Goal: Navigation & Orientation: Find specific page/section

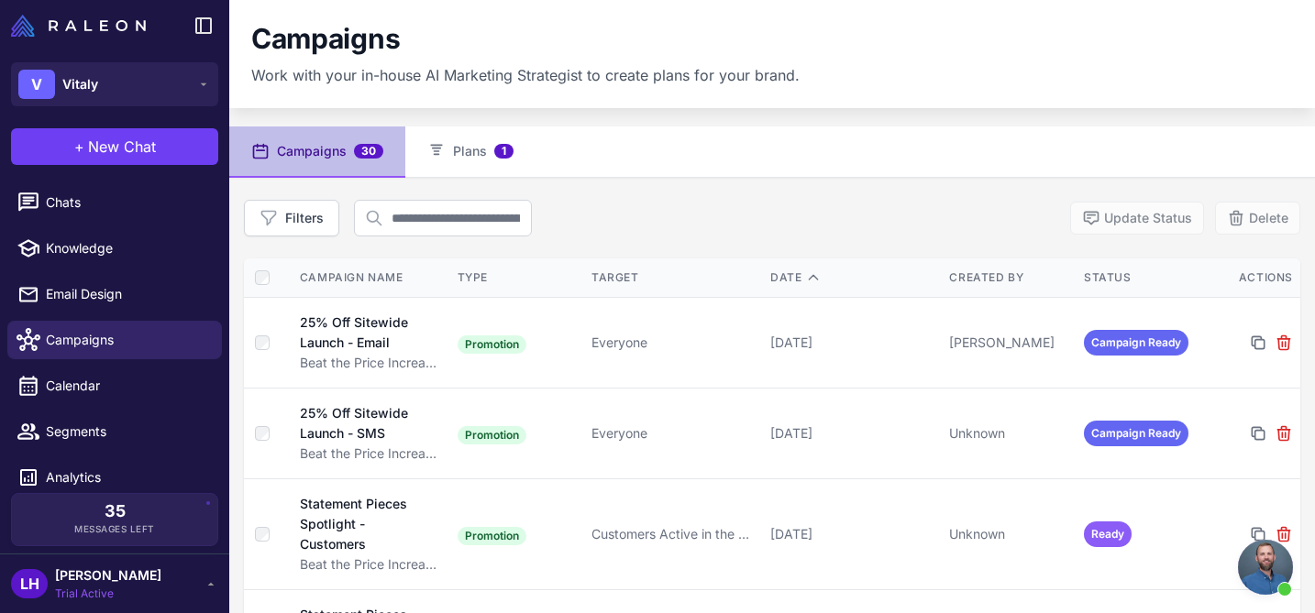
scroll to position [81, 0]
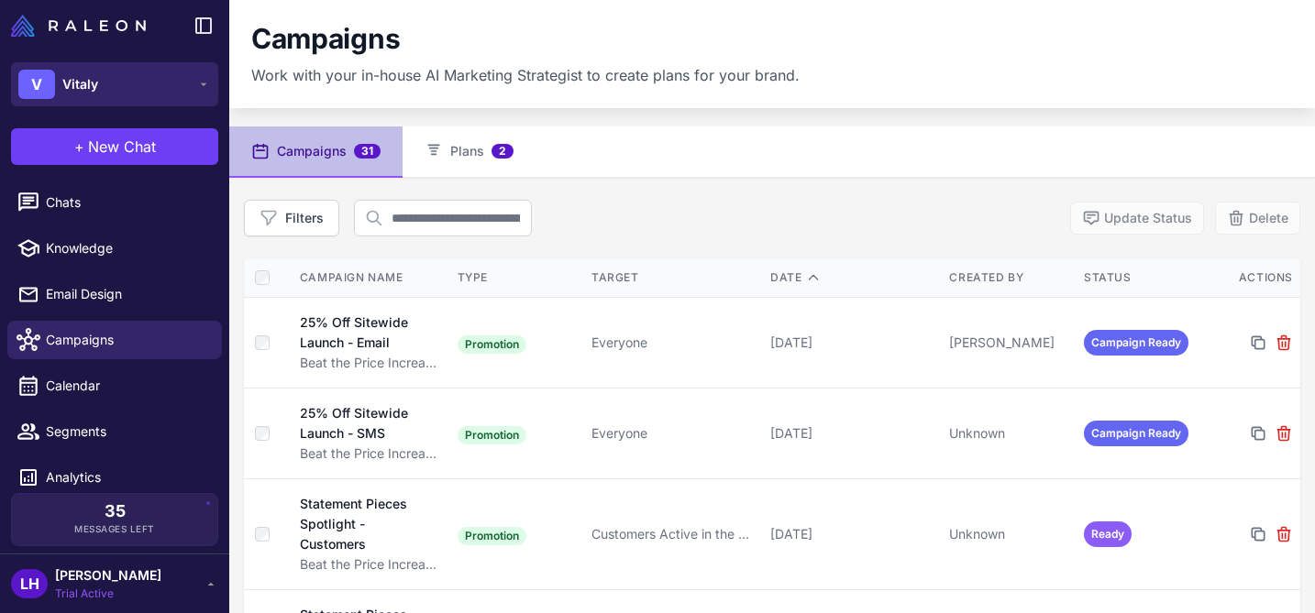
click at [204, 89] on icon at bounding box center [203, 84] width 15 height 15
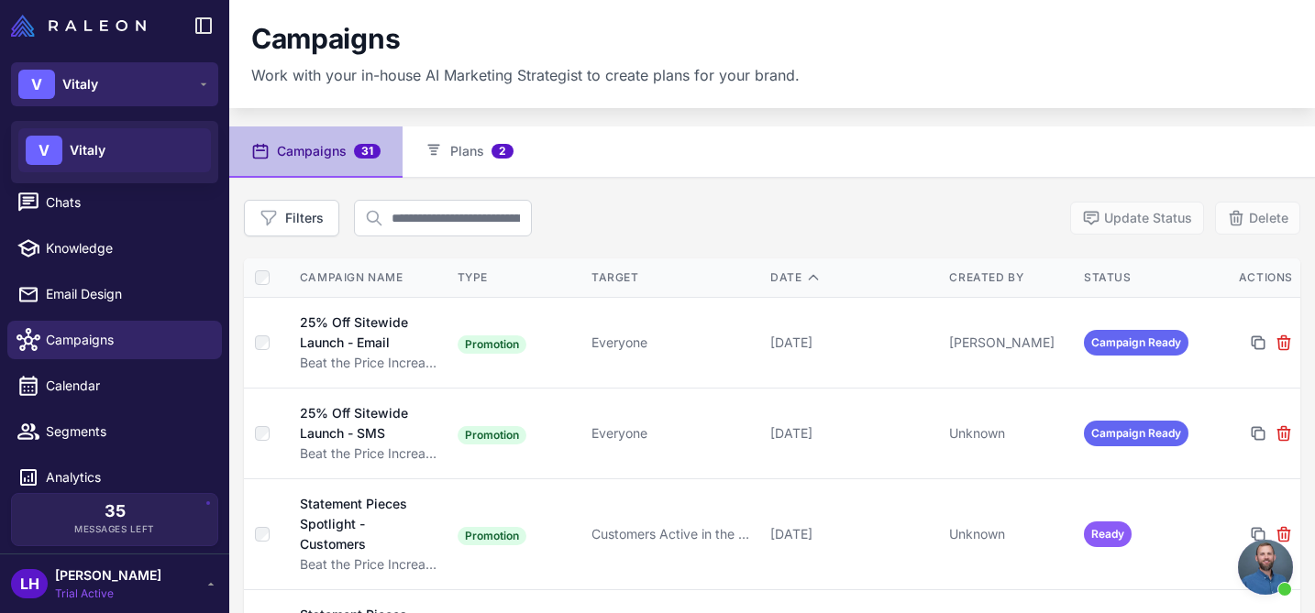
scroll to position [81, 0]
click at [204, 89] on icon at bounding box center [203, 84] width 15 height 15
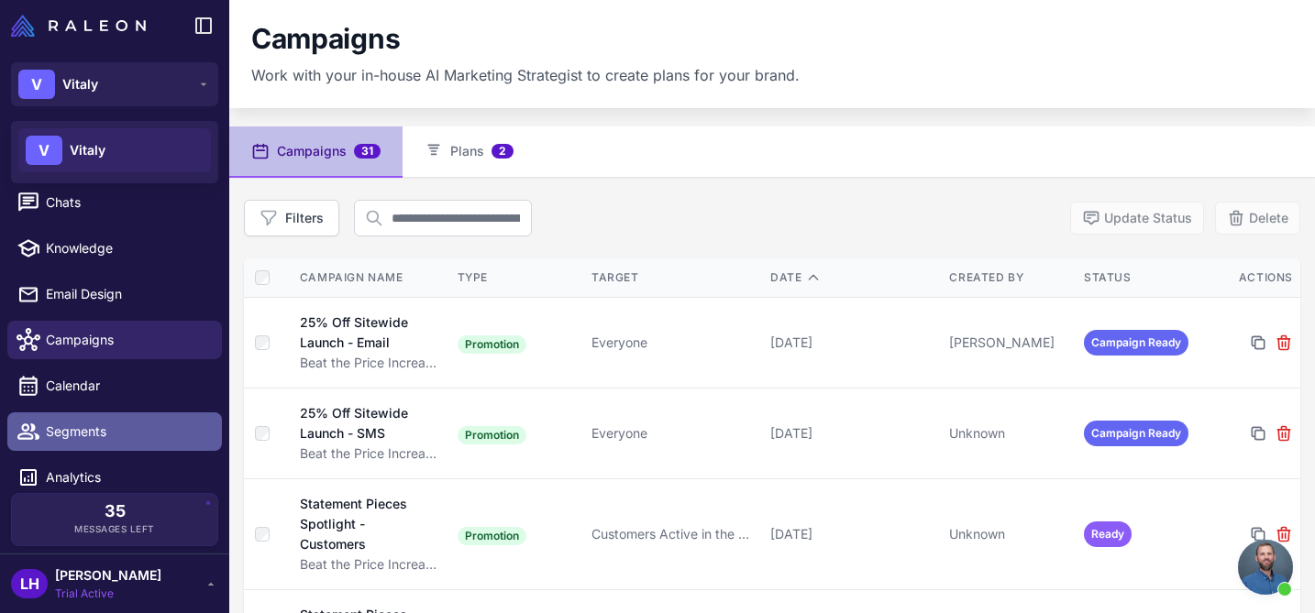
click at [150, 425] on span "Segments" at bounding box center [126, 432] width 161 height 20
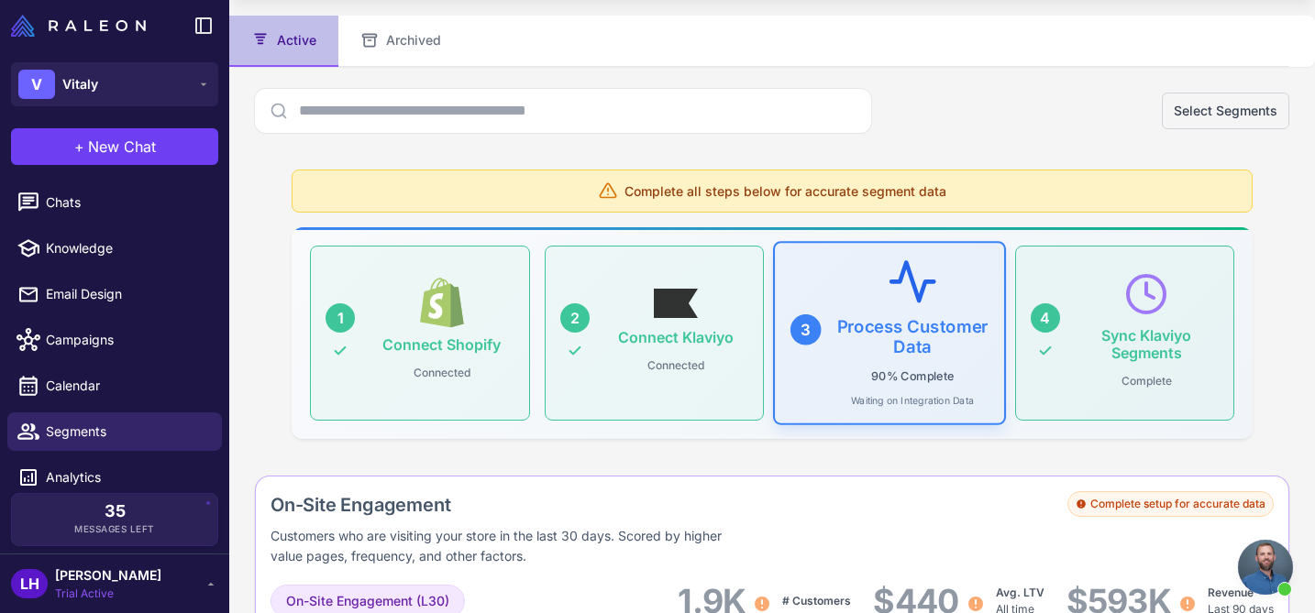
scroll to position [114, 0]
